Goal: Task Accomplishment & Management: Manage account settings

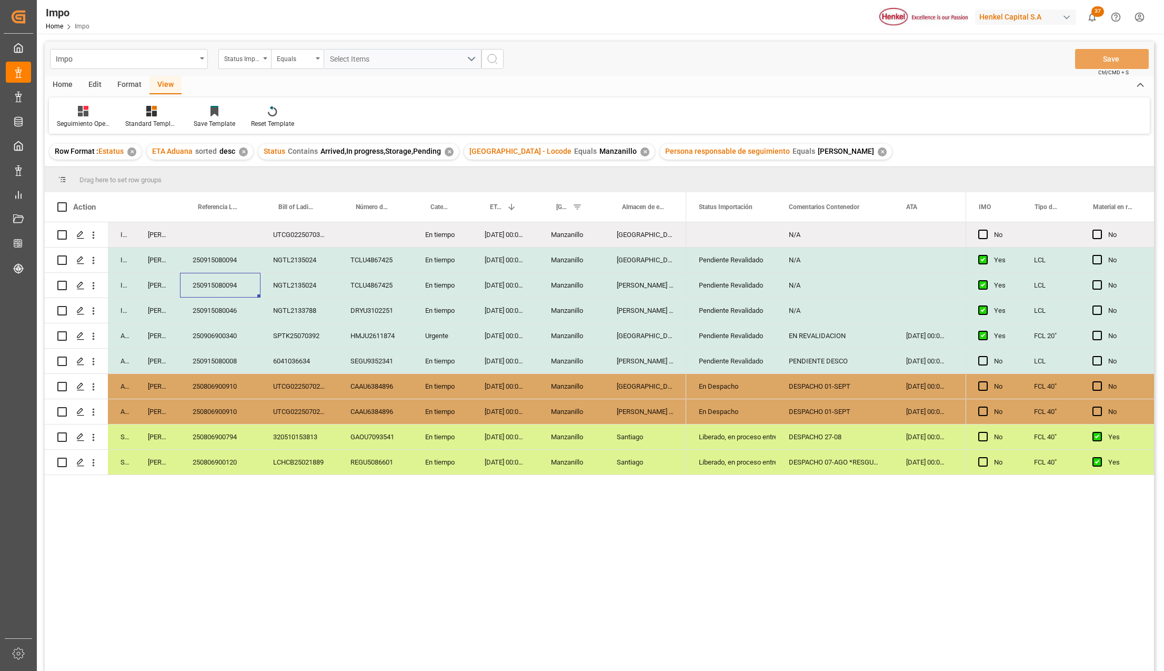
click at [495, 284] on div "[DATE] 00:00:00" at bounding box center [505, 285] width 66 height 25
click at [506, 314] on div "[DATE] 00:00:00" at bounding box center [505, 310] width 66 height 25
click at [717, 307] on div "Pendiente Revalidado" at bounding box center [731, 310] width 65 height 24
click at [823, 306] on div "N/A" at bounding box center [834, 310] width 117 height 25
click at [903, 308] on div "Press SPACE to select this row." at bounding box center [926, 310] width 64 height 25
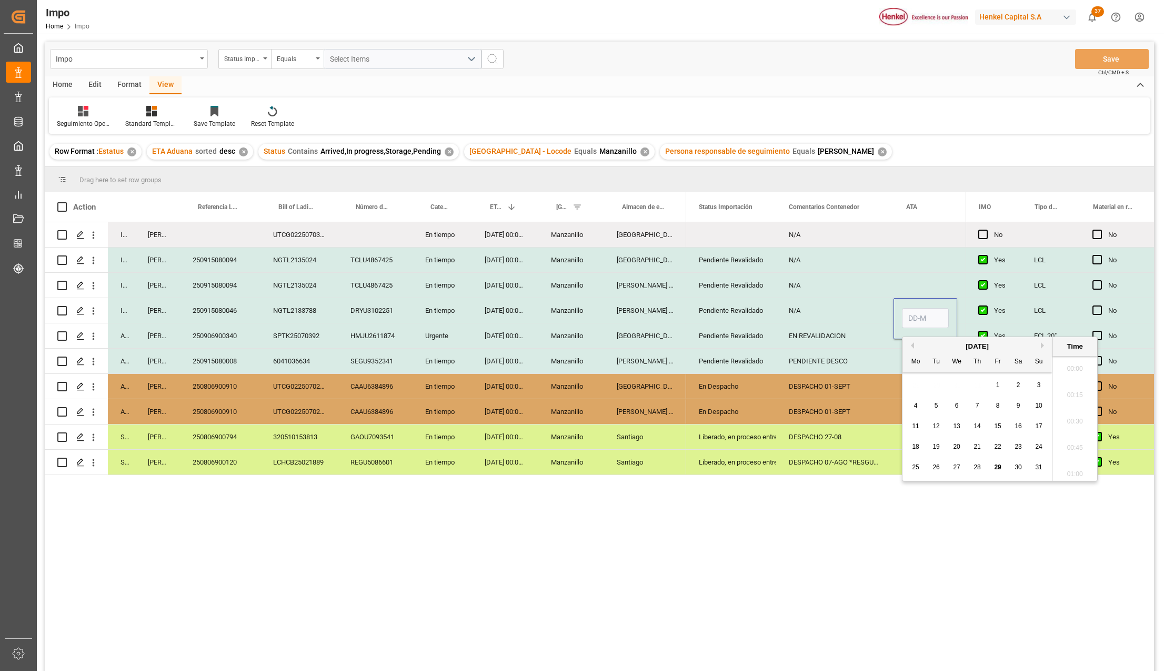
scroll to position [872, 0]
type input "8"
type input "[DATE] 00:00"
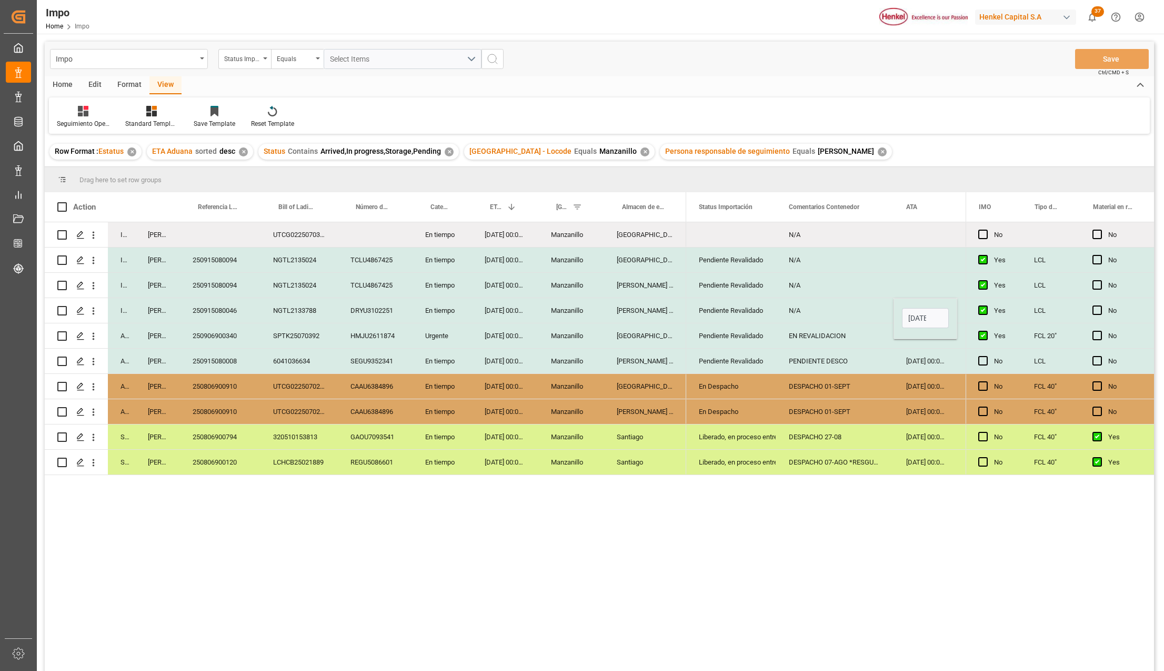
click at [916, 358] on div "[DATE] 00:00:00" at bounding box center [926, 360] width 64 height 25
click at [794, 318] on div "N/A" at bounding box center [834, 310] width 117 height 25
click at [802, 315] on div "N/A" at bounding box center [834, 310] width 117 height 25
type input "PEND. DESCO"
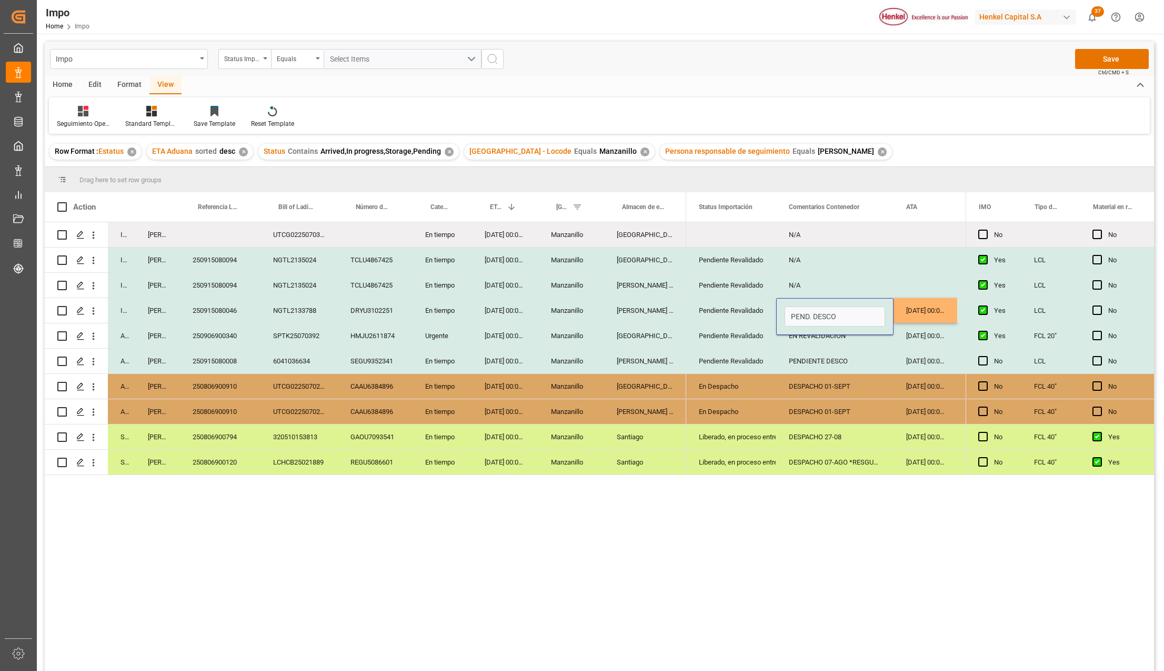
click at [862, 497] on div "N/A No Pendiente Revalidado N/A No Pendiente Revalidado N/A No Pendiente Revali…" at bounding box center [825, 449] width 279 height 455
click at [984, 432] on span "Press SPACE to select this row." at bounding box center [982, 436] width 9 height 9
click at [986, 432] on input "Press SPACE to select this row." at bounding box center [986, 432] width 0 height 0
click at [1098, 53] on button "Save" at bounding box center [1112, 59] width 74 height 20
click at [986, 432] on div "Press SPACE to select this row." at bounding box center [986, 437] width 16 height 24
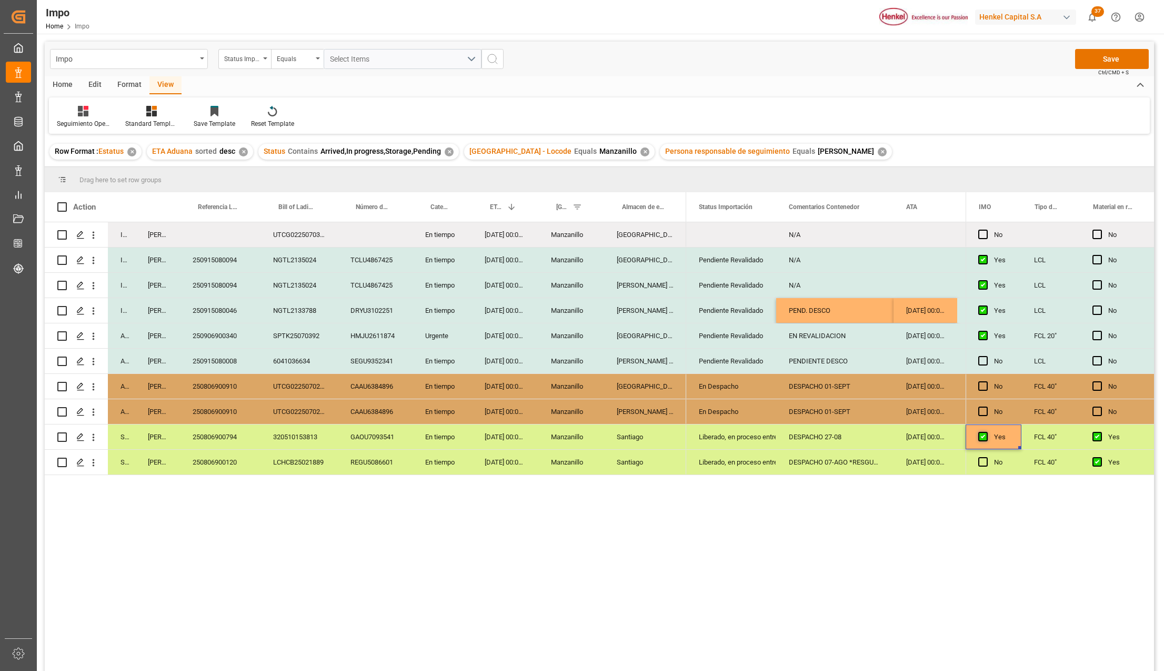
click at [980, 437] on span "Press SPACE to select this row." at bounding box center [982, 436] width 9 height 9
click at [986, 432] on input "Press SPACE to select this row." at bounding box center [986, 432] width 0 height 0
click at [1099, 58] on button "Save" at bounding box center [1112, 59] width 74 height 20
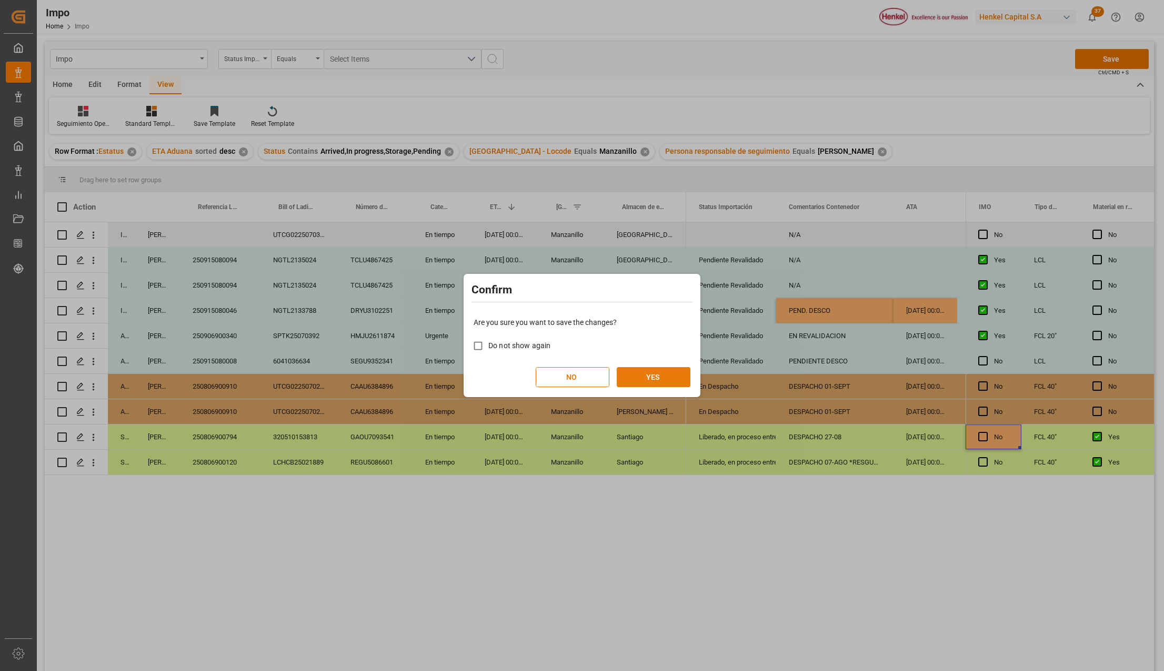
click at [640, 377] on button "YES" at bounding box center [654, 377] width 74 height 20
